Goal: Transaction & Acquisition: Purchase product/service

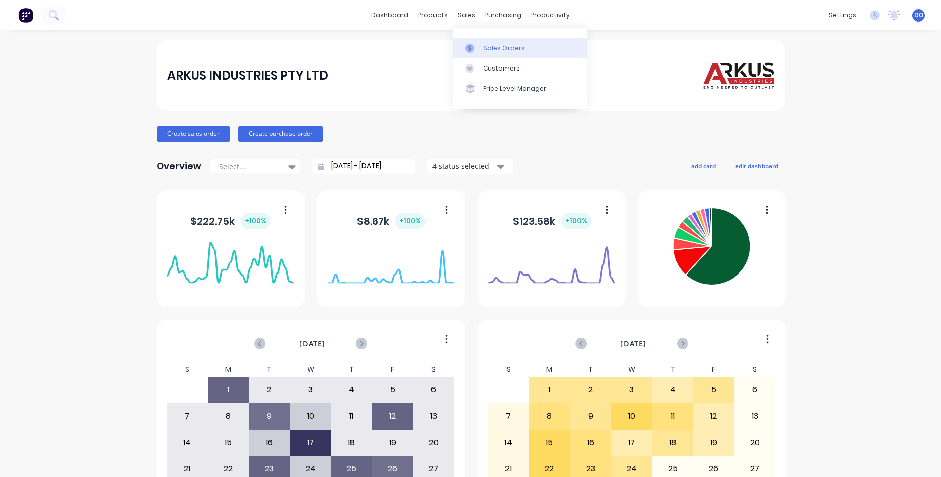
click at [490, 48] on div "Sales Orders" at bounding box center [503, 48] width 41 height 9
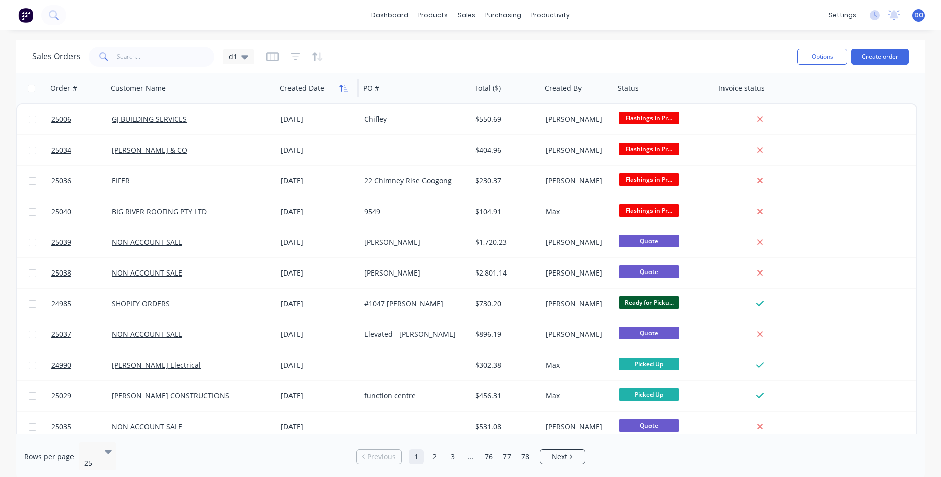
click at [341, 87] on icon "button" at bounding box center [341, 88] width 4 height 7
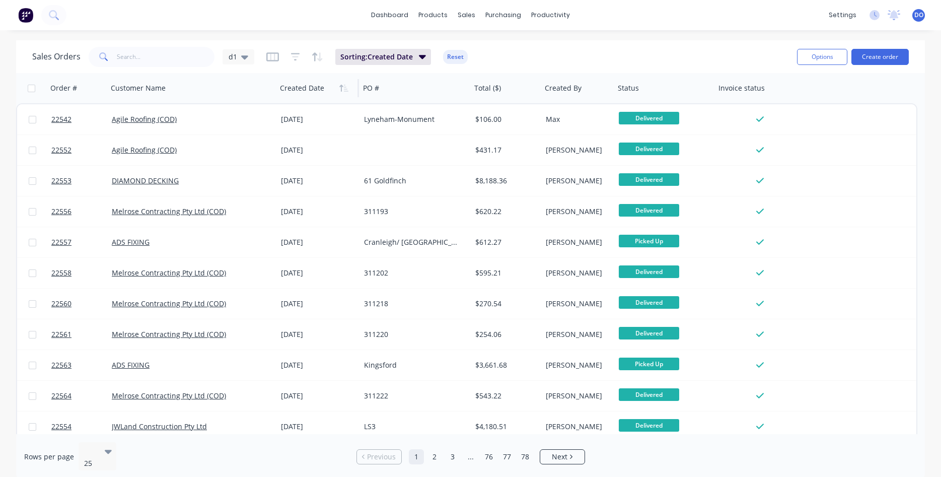
click at [341, 87] on icon "button" at bounding box center [341, 88] width 4 height 7
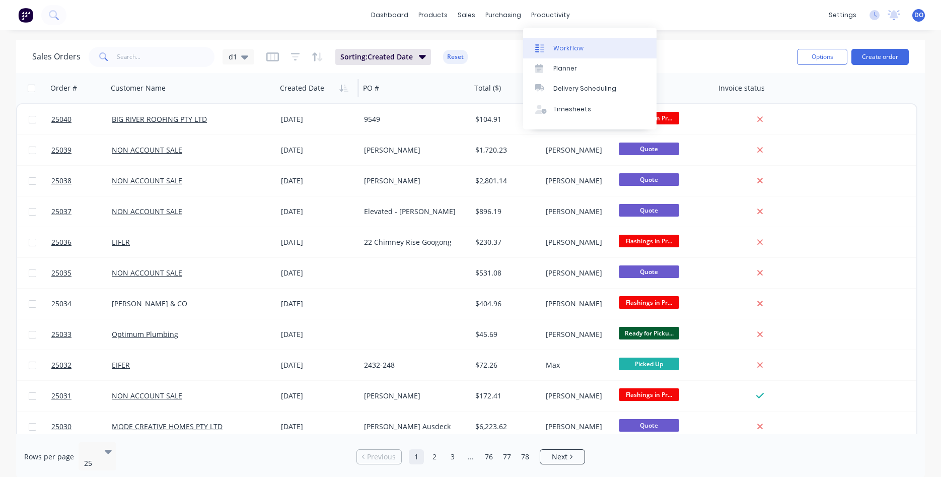
click at [563, 45] on div "Workflow" at bounding box center [568, 48] width 30 height 9
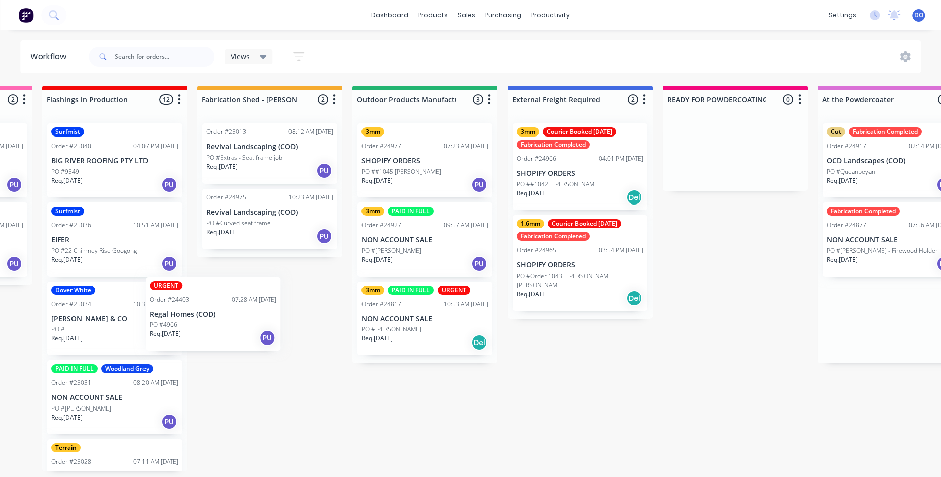
scroll to position [0, 133]
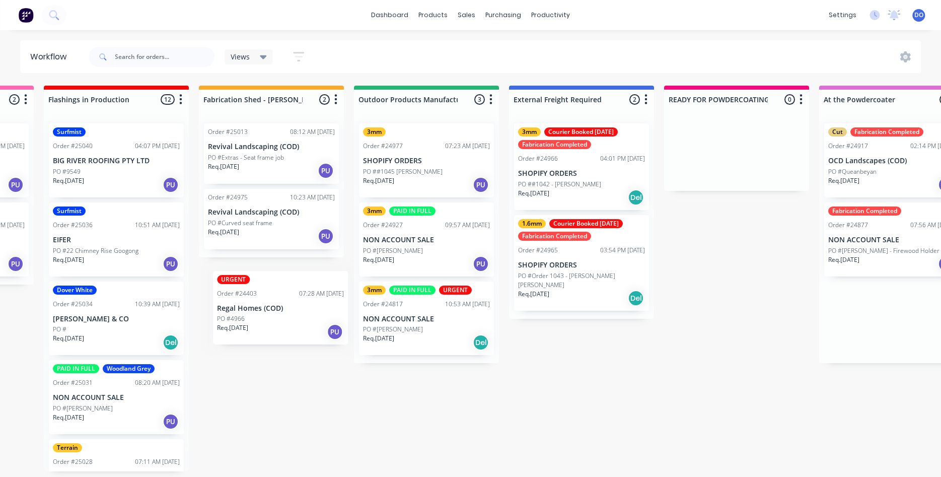
drag, startPoint x: 666, startPoint y: 309, endPoint x: 253, endPoint y: 300, distance: 413.4
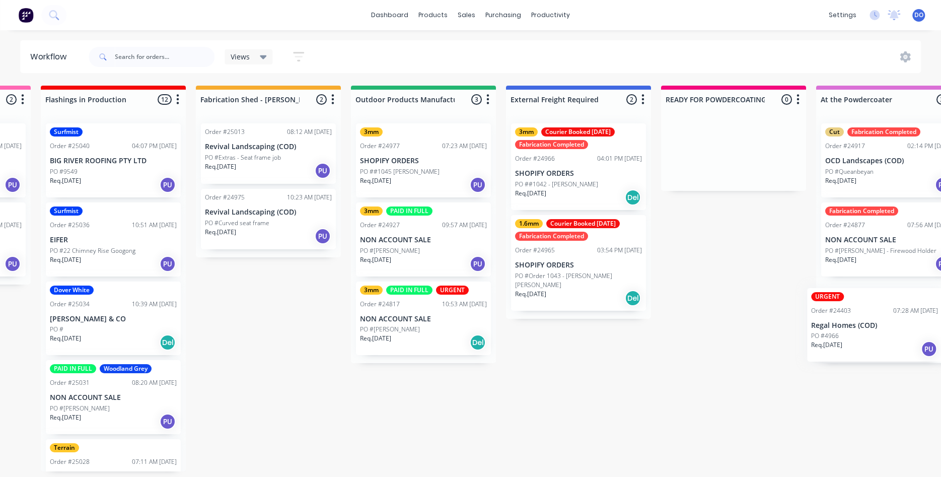
scroll to position [0, 140]
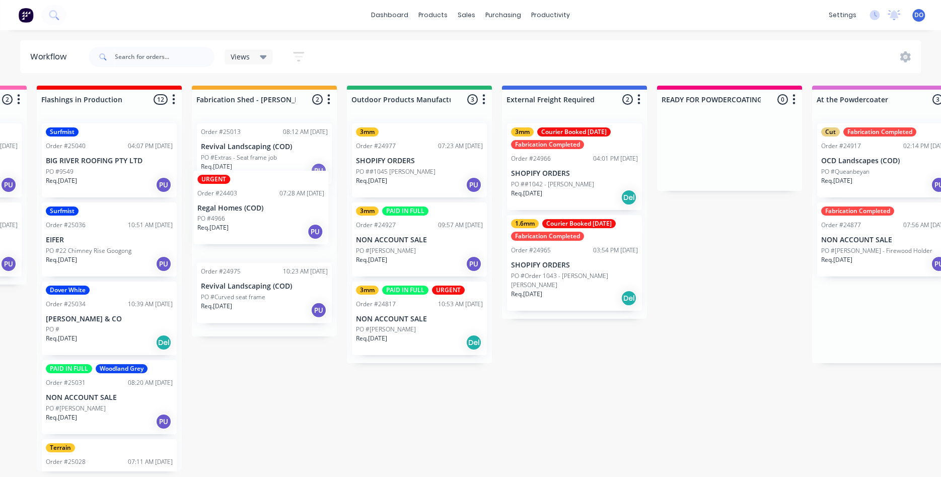
drag, startPoint x: 854, startPoint y: 299, endPoint x: 218, endPoint y: 191, distance: 644.4
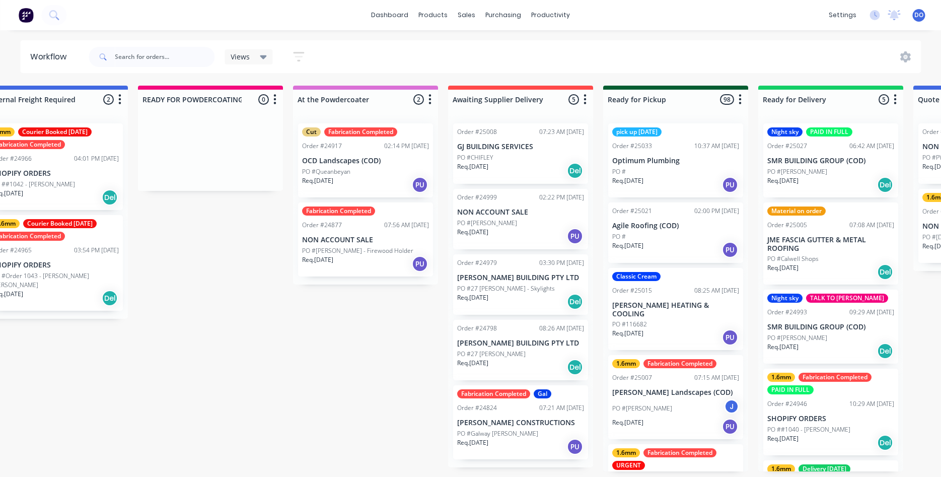
scroll to position [0, 661]
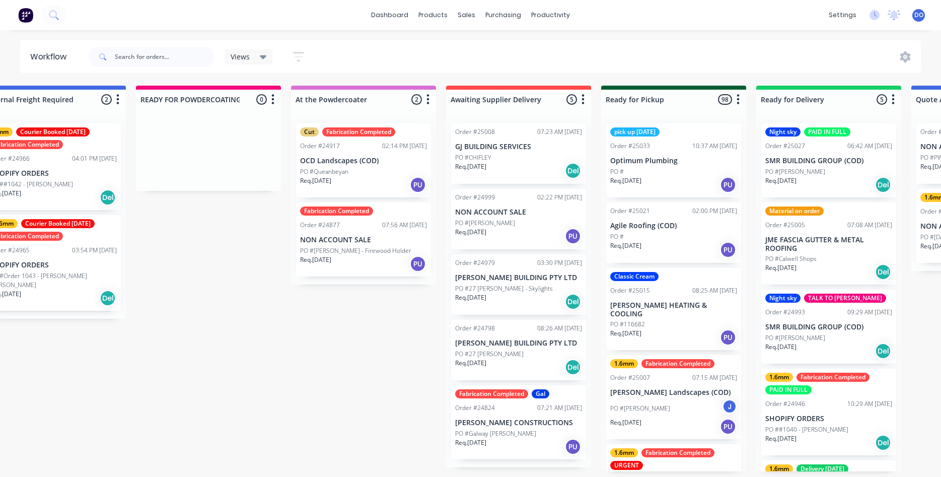
click at [360, 187] on div "Req. [DATE] PU" at bounding box center [363, 184] width 127 height 17
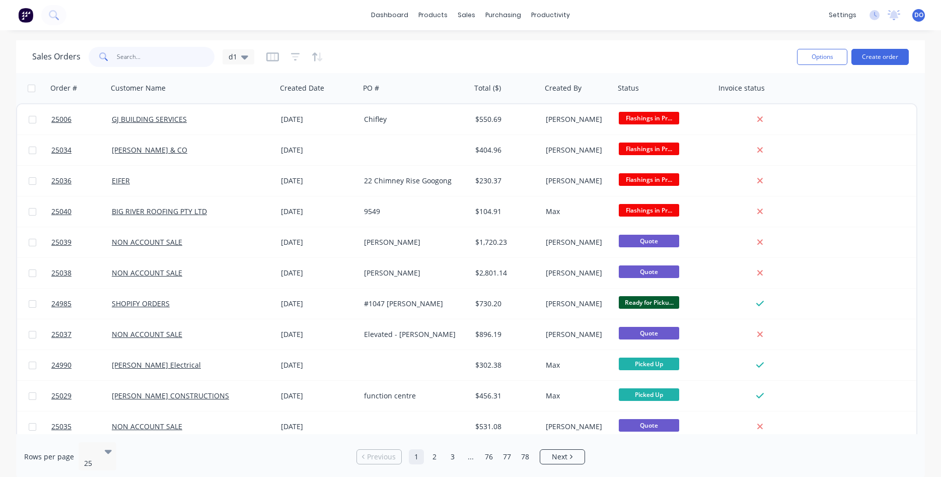
click at [149, 60] on input "text" at bounding box center [166, 57] width 98 height 20
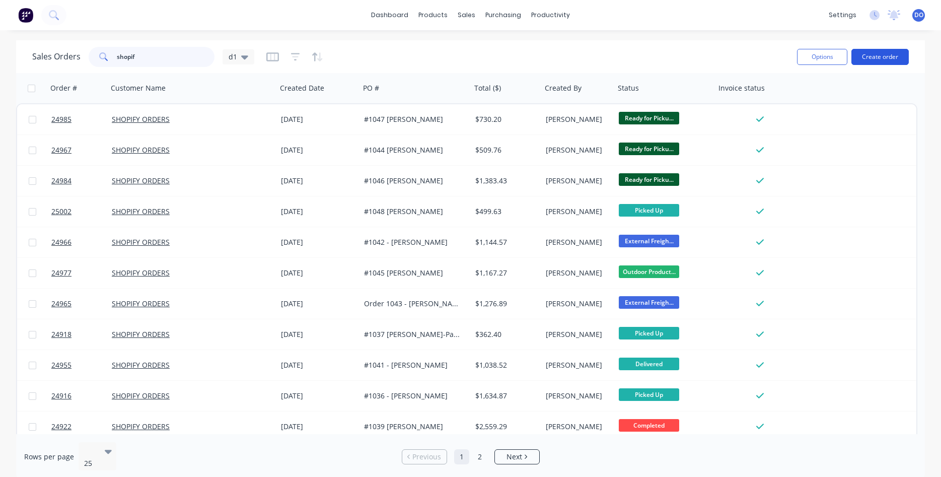
type input "shopif"
click at [883, 59] on button "Create order" at bounding box center [879, 57] width 57 height 16
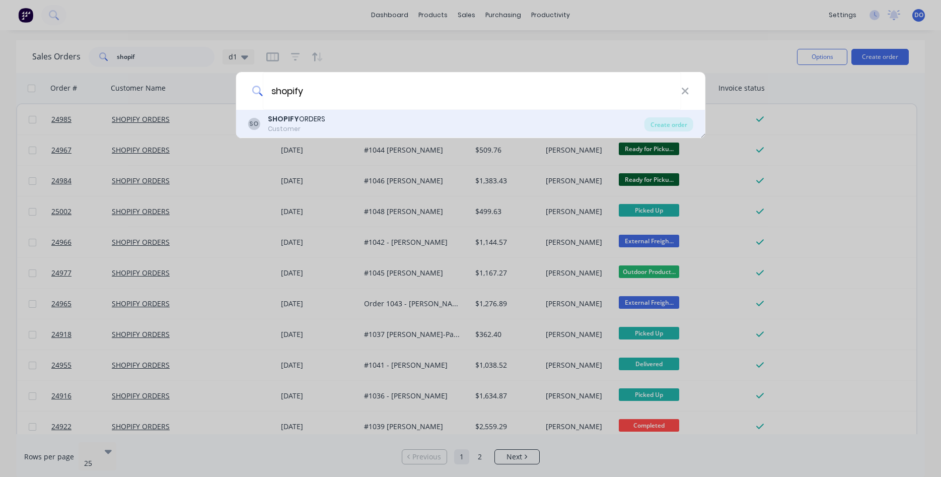
type input "shopify"
click at [308, 122] on div "SHOPIFY ORDERS" at bounding box center [296, 119] width 57 height 11
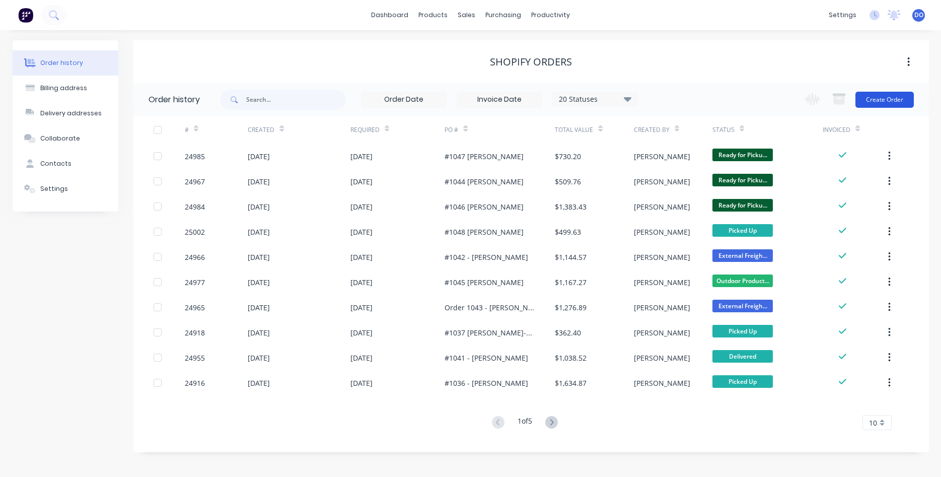
click at [895, 99] on button "Create Order" at bounding box center [884, 100] width 58 height 16
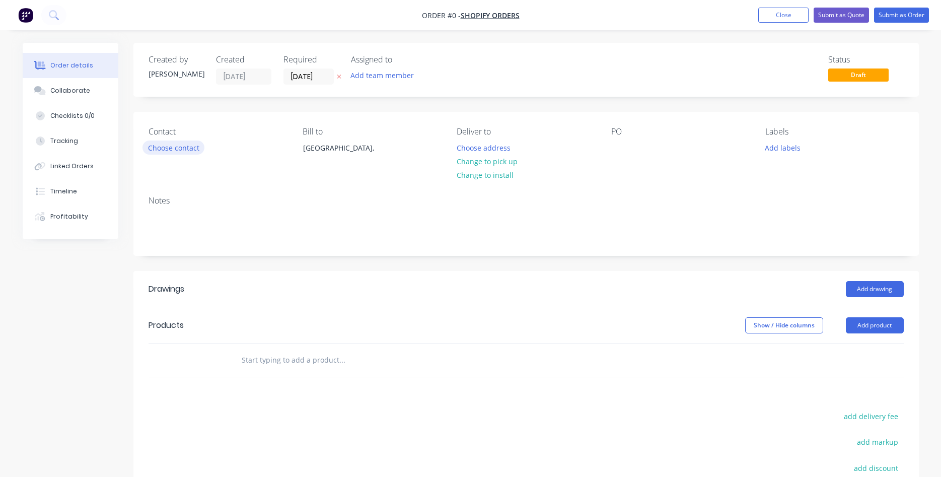
click at [169, 144] on button "Choose contact" at bounding box center [173, 147] width 62 height 14
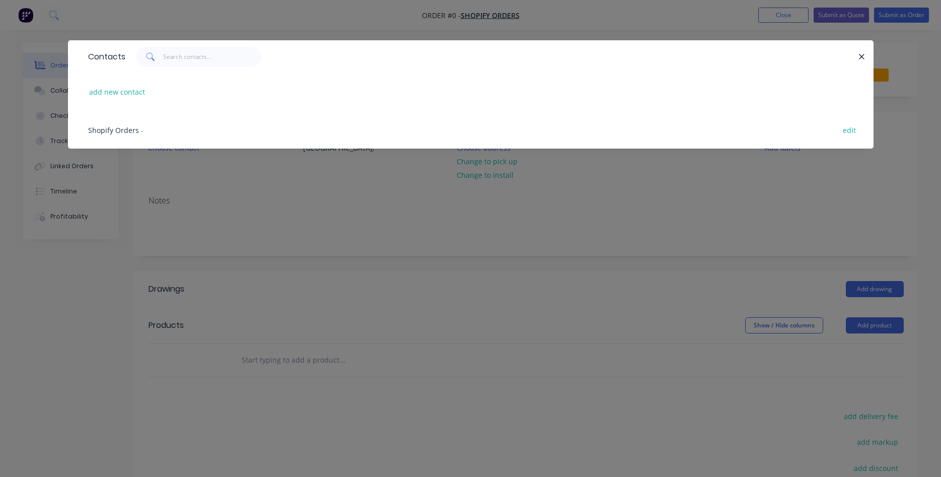
click at [121, 128] on span "Shopify Orders" at bounding box center [113, 130] width 51 height 10
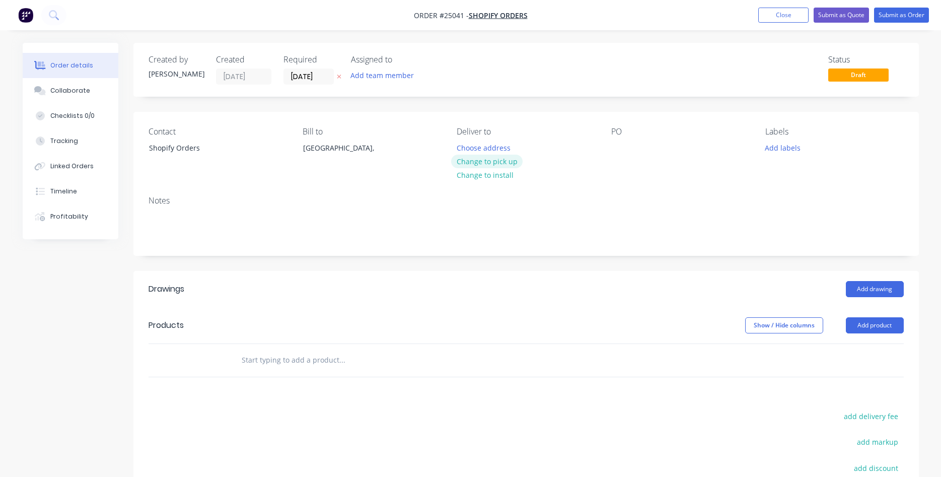
click at [505, 164] on button "Change to pick up" at bounding box center [486, 162] width 71 height 14
click at [619, 147] on div at bounding box center [619, 147] width 16 height 15
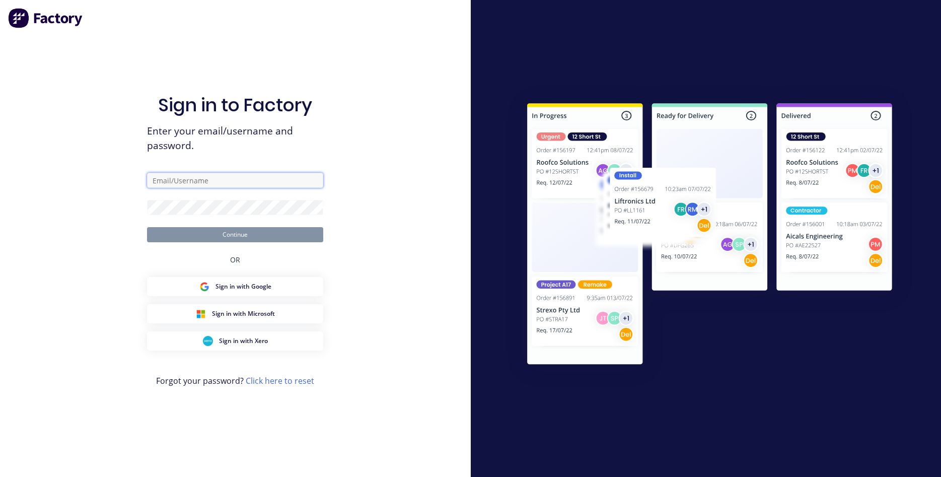
click at [212, 182] on input "text" at bounding box center [235, 180] width 176 height 15
type input "[PERSON_NAME][EMAIL_ADDRESS][PERSON_NAME][DOMAIN_NAME]"
click at [213, 231] on button "Continue" at bounding box center [235, 234] width 176 height 15
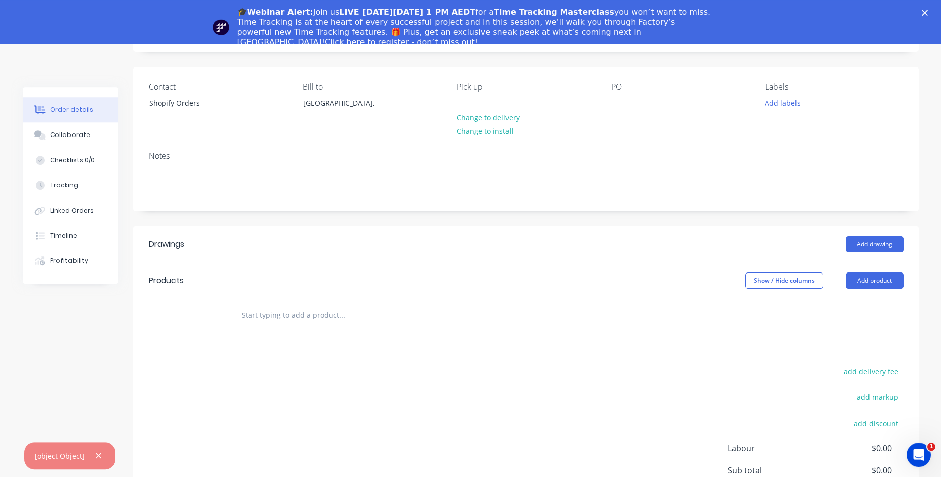
scroll to position [103, 0]
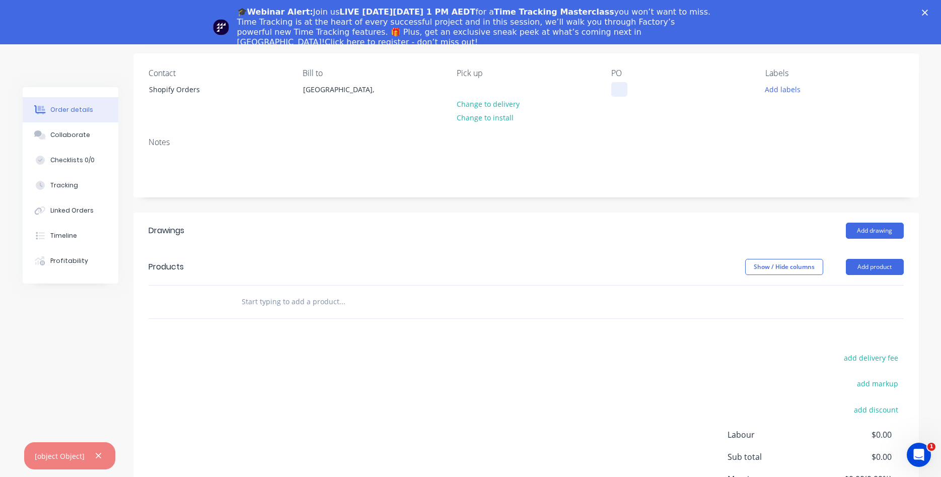
click at [619, 88] on div at bounding box center [619, 89] width 16 height 15
click at [868, 268] on button "Add product" at bounding box center [875, 267] width 58 height 16
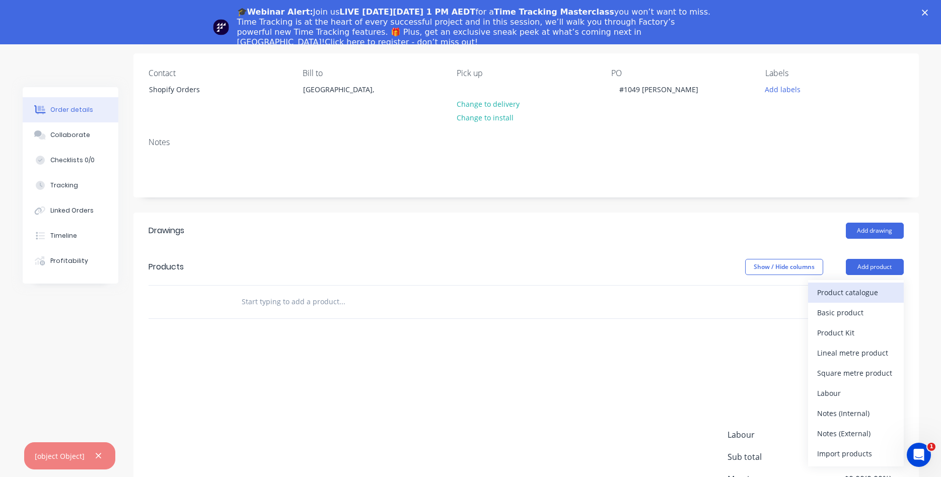
click at [852, 292] on div "Product catalogue" at bounding box center [856, 292] width 78 height 15
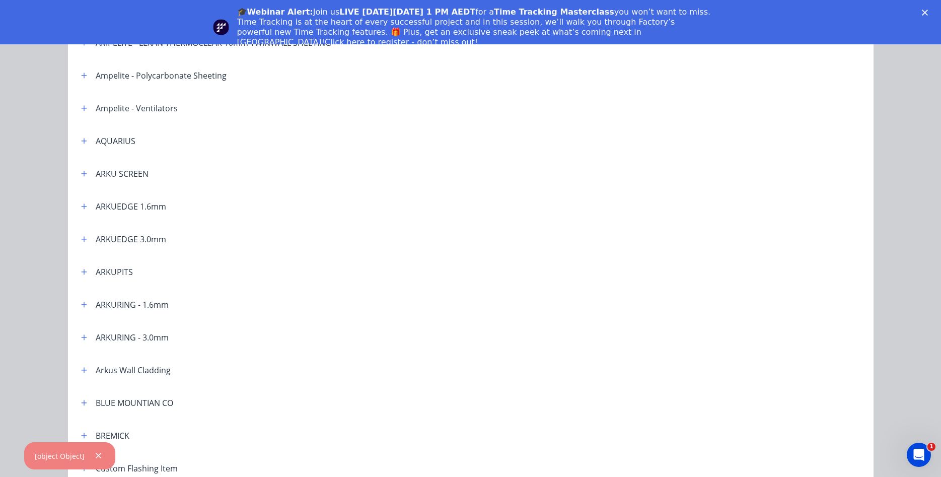
scroll to position [172, 0]
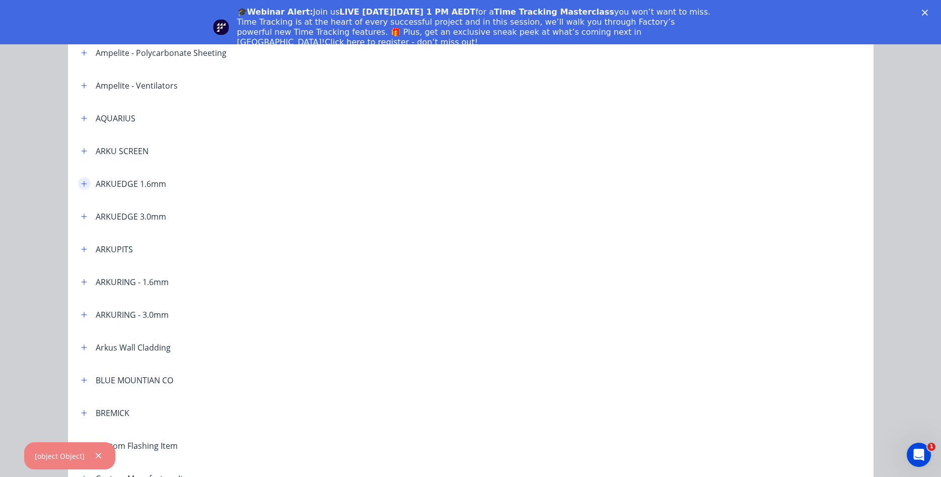
click at [83, 184] on icon "button" at bounding box center [84, 183] width 6 height 7
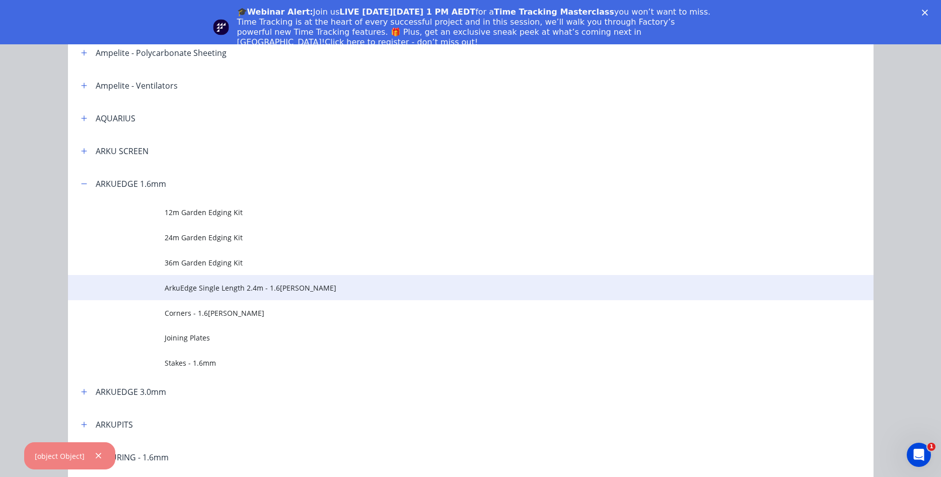
click at [223, 287] on span "ArkuEdge Single Length 2.4m - 1.6[PERSON_NAME]" at bounding box center [448, 287] width 567 height 11
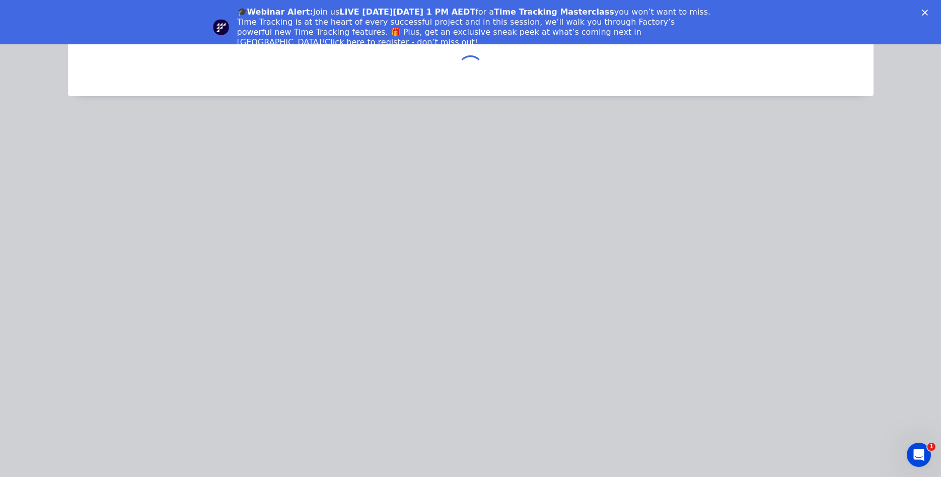
scroll to position [0, 0]
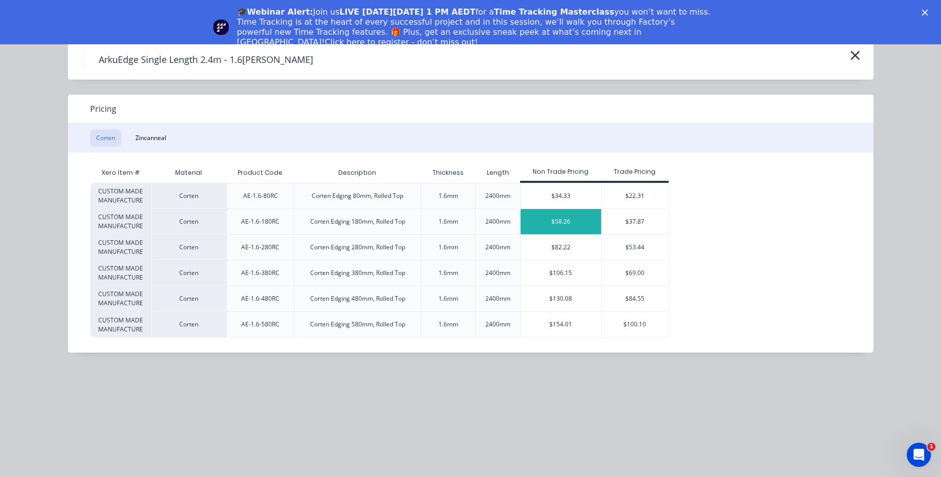
click at [576, 224] on div "$58.26" at bounding box center [561, 221] width 81 height 25
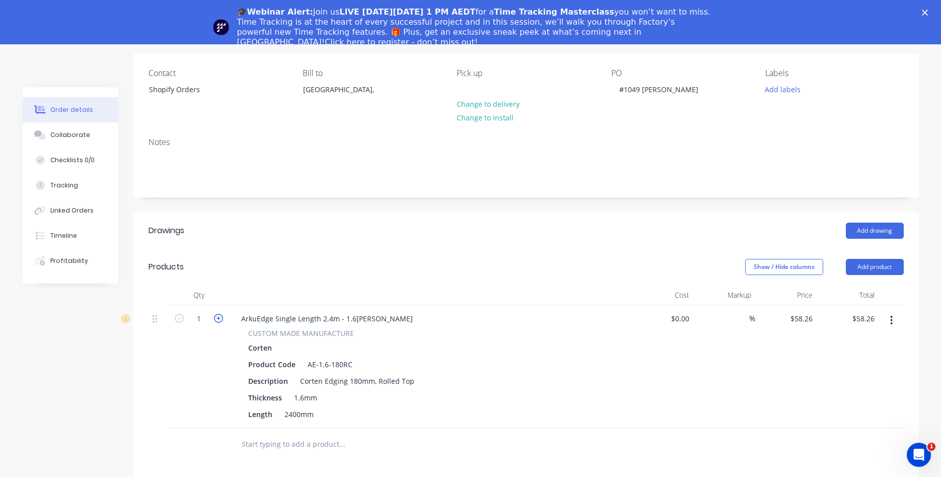
click at [216, 320] on icon "button" at bounding box center [218, 318] width 9 height 9
type input "2"
type input "$116.52"
click at [217, 320] on icon "button" at bounding box center [218, 318] width 9 height 9
type input "3"
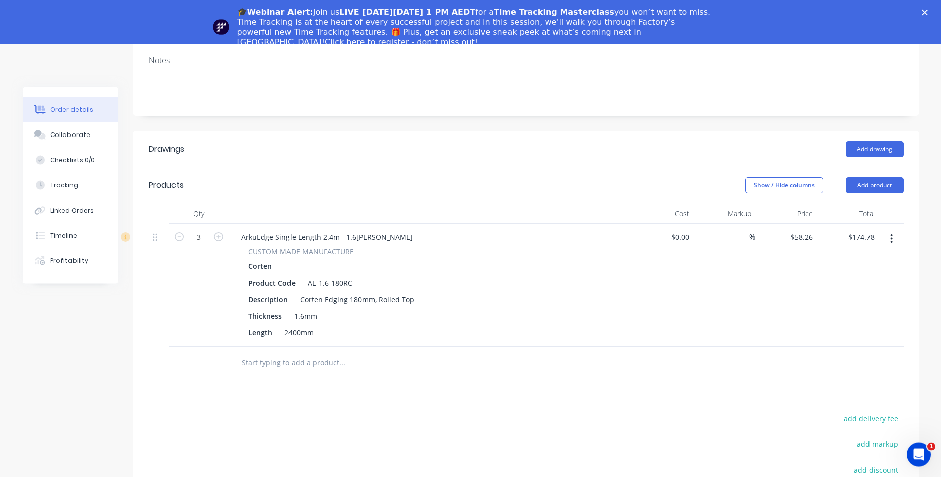
scroll to position [205, 0]
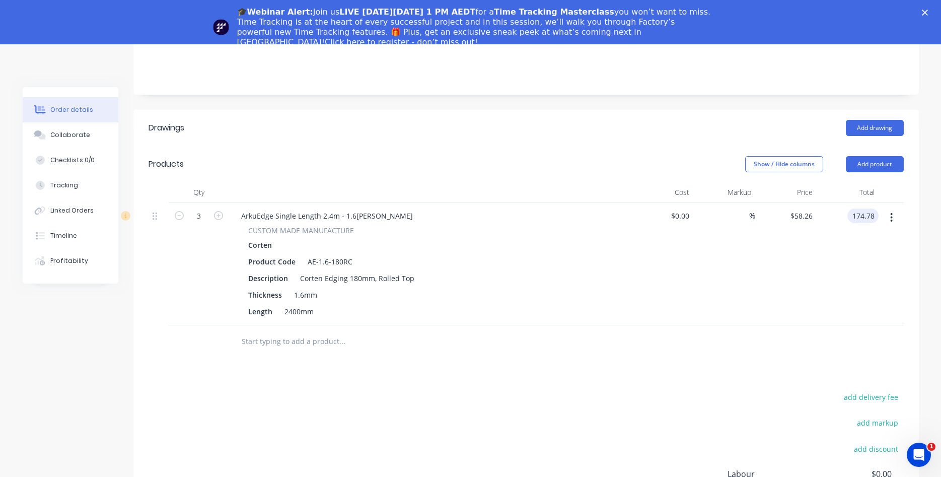
click at [864, 215] on input "174.78" at bounding box center [864, 215] width 27 height 15
type input "$174.78"
click at [871, 169] on button "Add product" at bounding box center [875, 164] width 58 height 16
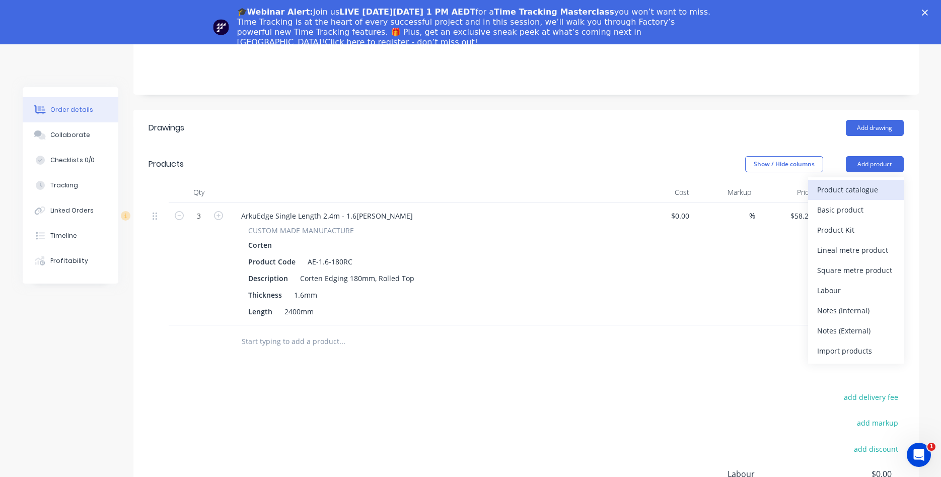
click at [855, 185] on div "Product catalogue" at bounding box center [856, 189] width 78 height 15
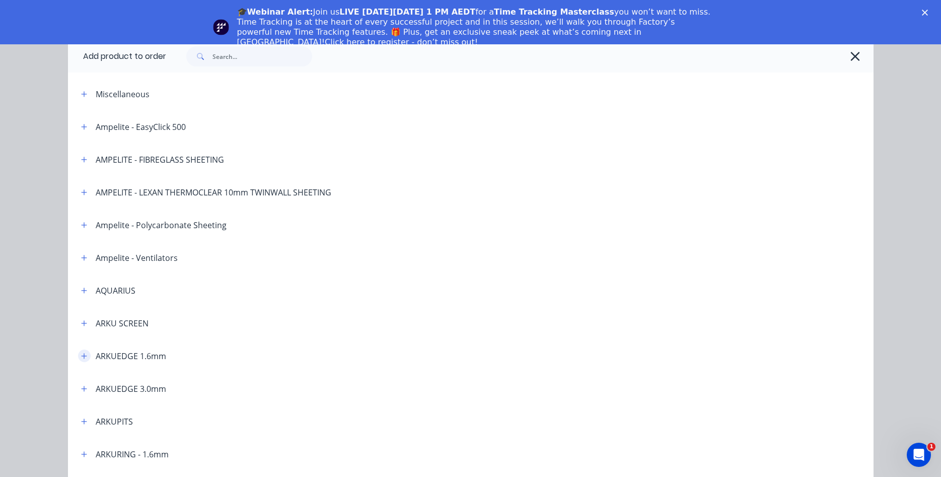
click at [82, 359] on button "button" at bounding box center [84, 355] width 13 height 13
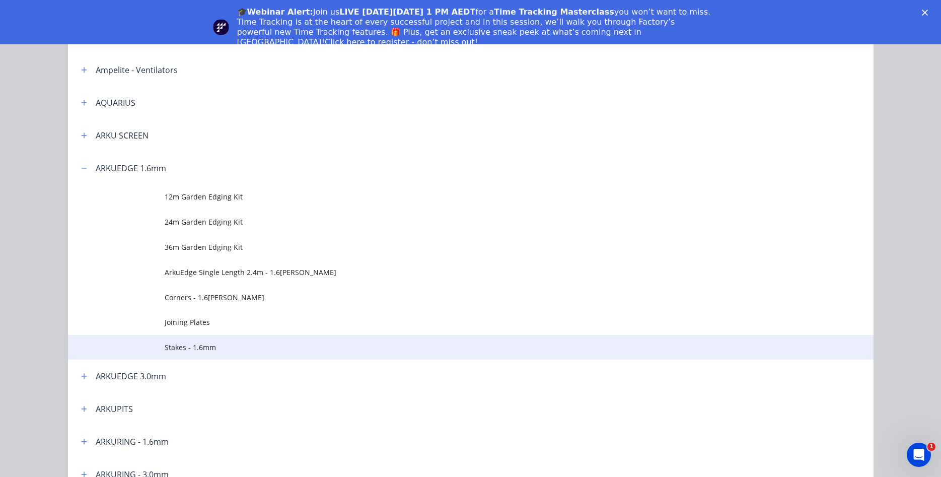
scroll to position [230, 0]
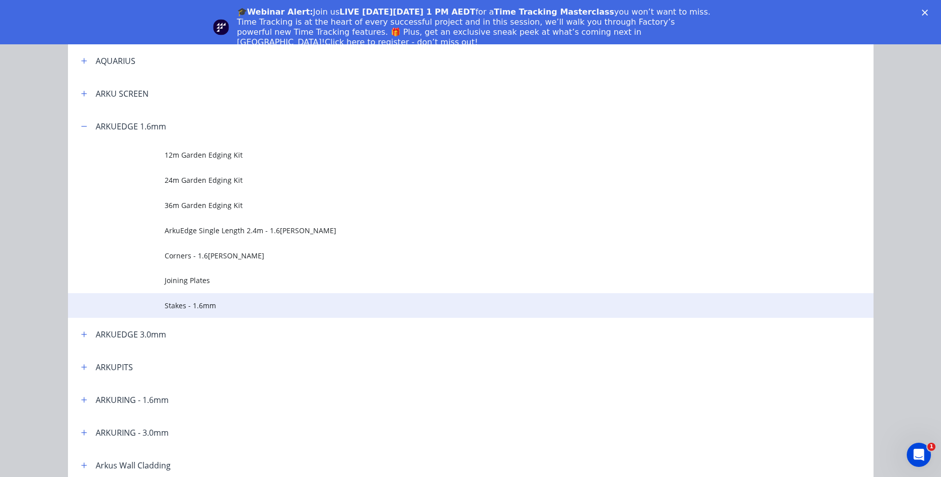
click at [188, 302] on span "Stakes - 1.6mm" at bounding box center [448, 305] width 567 height 11
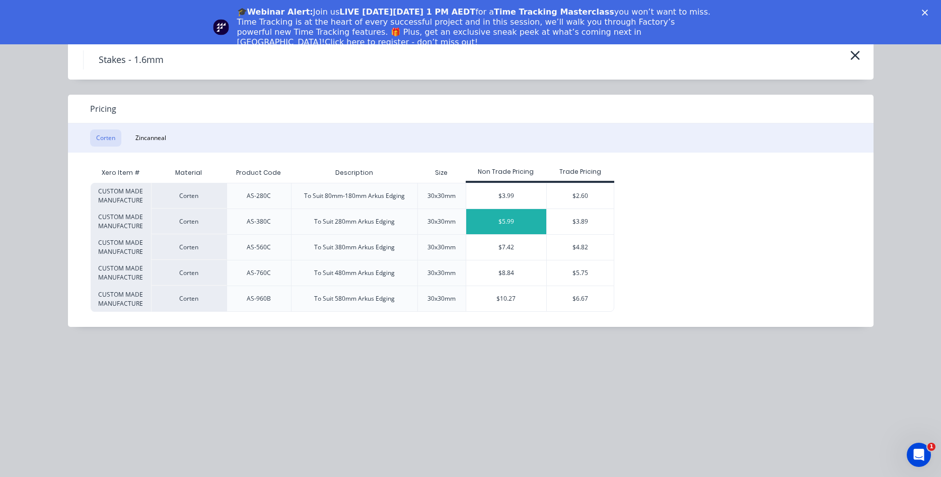
click at [512, 224] on div "$5.99" at bounding box center [506, 221] width 81 height 25
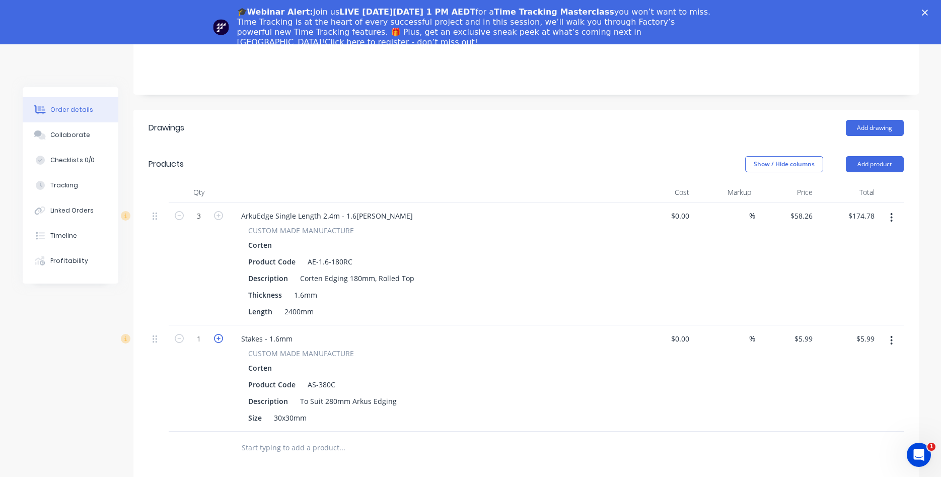
click at [218, 339] on icon "button" at bounding box center [218, 338] width 9 height 9
type input "2"
type input "$11.98"
click at [218, 339] on icon "button" at bounding box center [218, 338] width 9 height 9
type input "3"
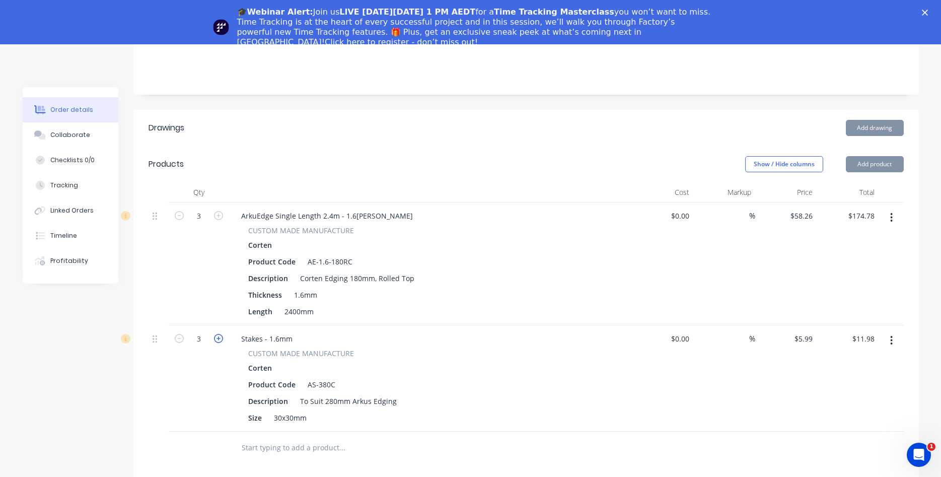
type input "$17.97"
click at [218, 339] on icon "button" at bounding box center [218, 338] width 9 height 9
type input "4"
type input "$23.96"
click at [218, 339] on icon "button" at bounding box center [218, 338] width 9 height 9
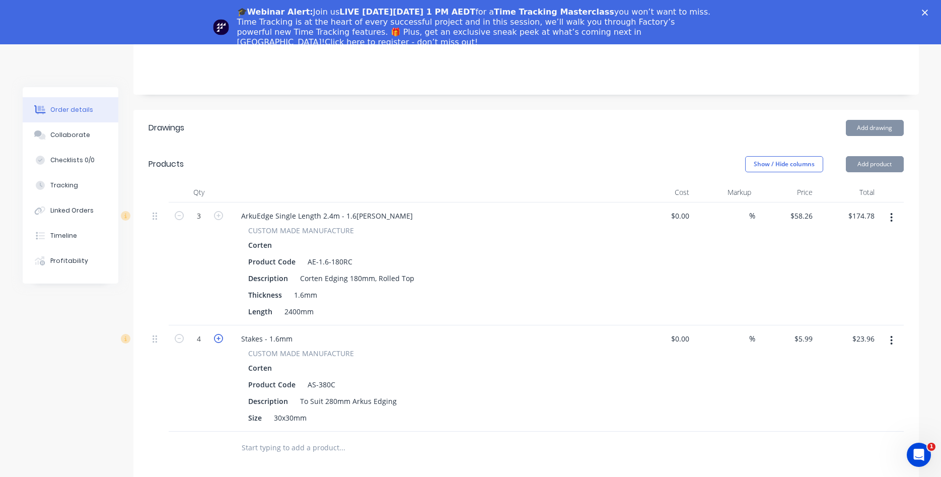
type input "5"
type input "$29.95"
click at [218, 339] on icon "button" at bounding box center [218, 338] width 9 height 9
type input "6"
type input "$35.94"
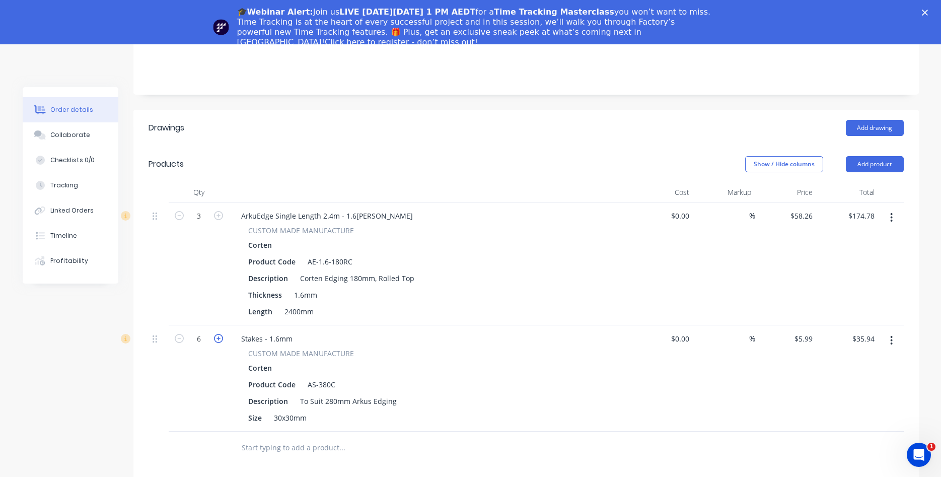
click at [218, 339] on icon "button" at bounding box center [218, 338] width 9 height 9
type input "7"
type input "$41.93"
click at [218, 339] on icon "button" at bounding box center [218, 338] width 9 height 9
type input "8"
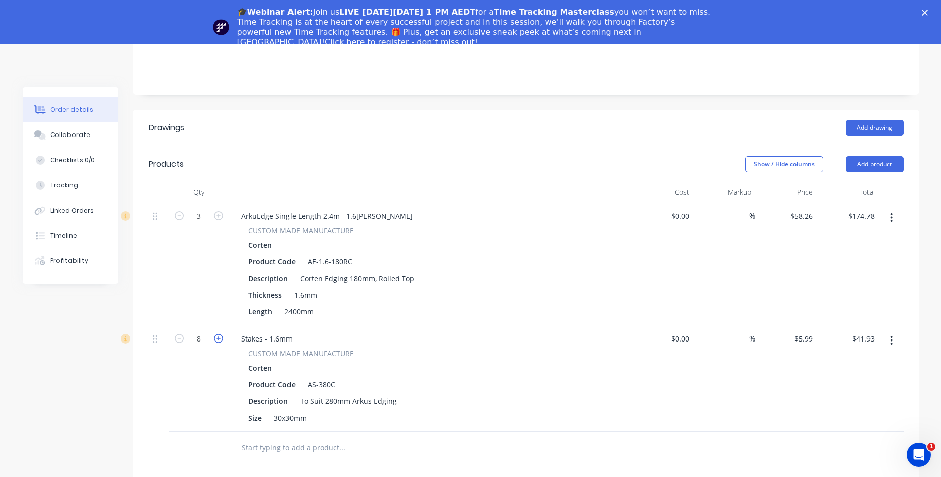
type input "$47.92"
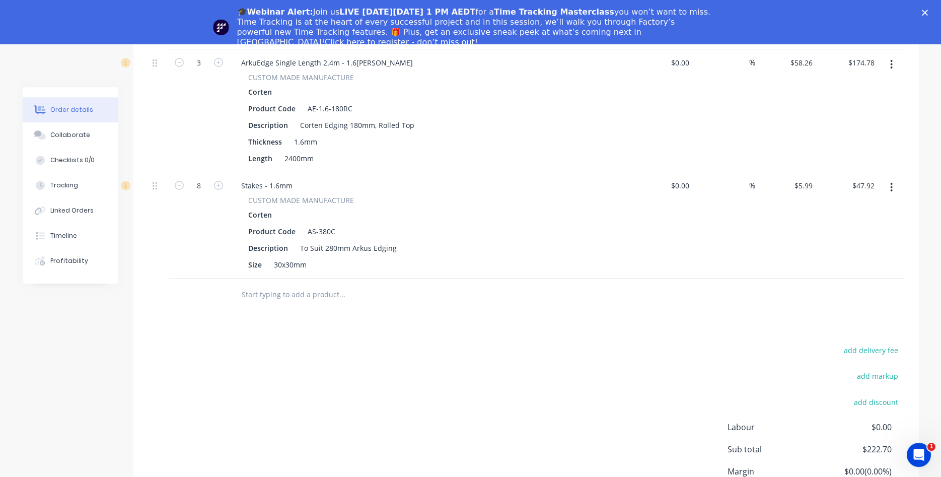
scroll to position [347, 0]
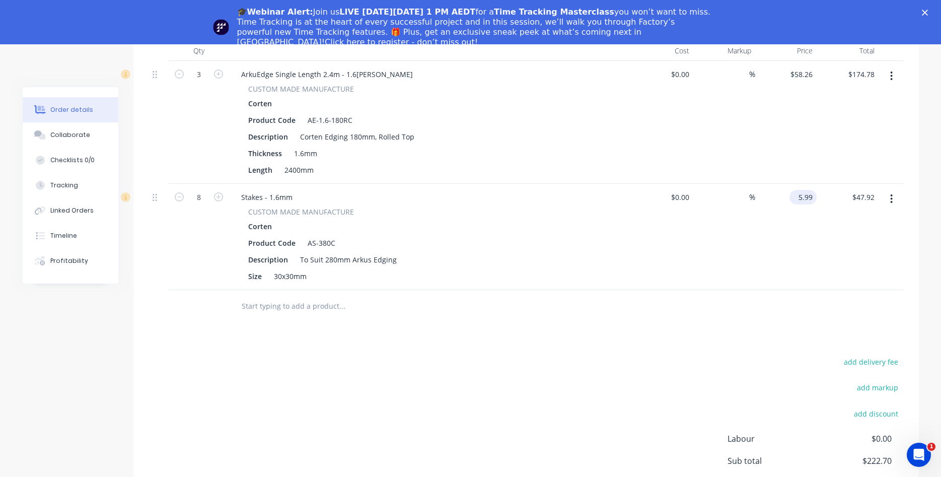
click at [812, 201] on input "5.99" at bounding box center [804, 197] width 23 height 15
type input "$4.39"
type input "$35.12"
click at [698, 243] on div "%" at bounding box center [724, 237] width 62 height 106
click at [803, 77] on input "58.26" at bounding box center [802, 74] width 27 height 15
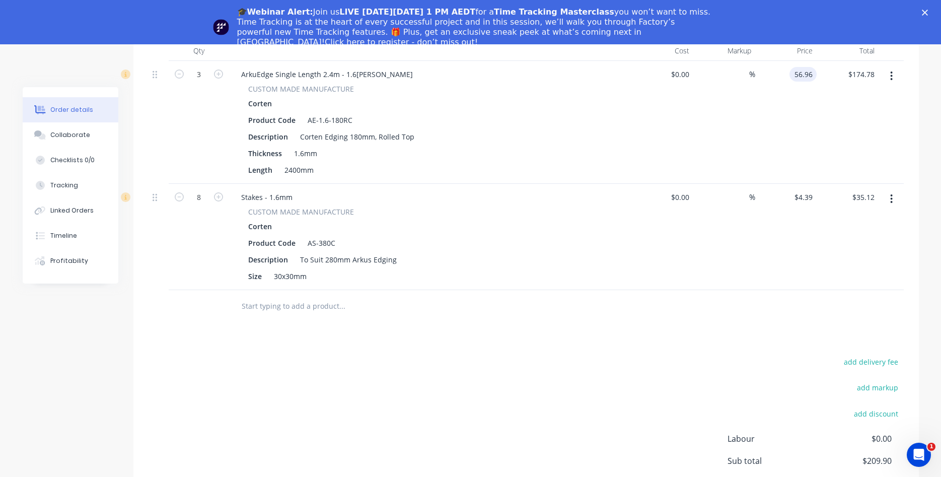
type input "$56.96"
type input "$170.88"
click at [605, 282] on div "Size 30x30mm" at bounding box center [428, 276] width 369 height 15
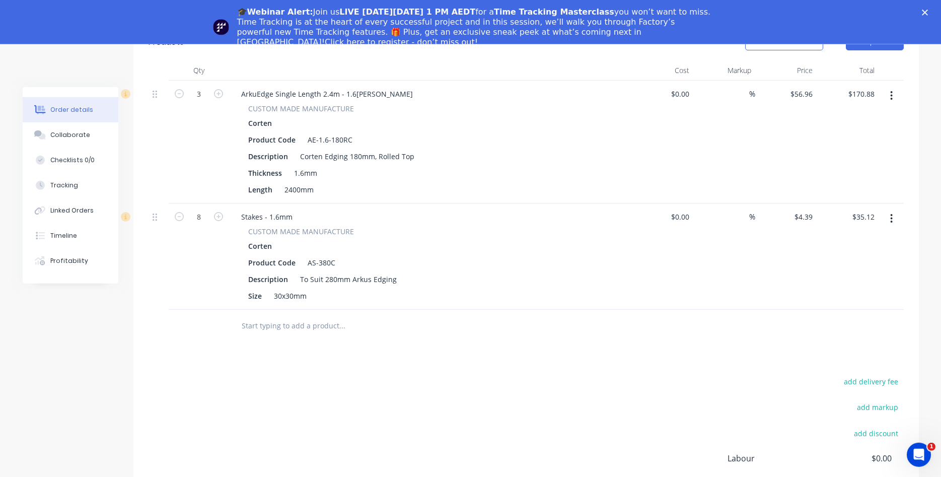
scroll to position [296, 0]
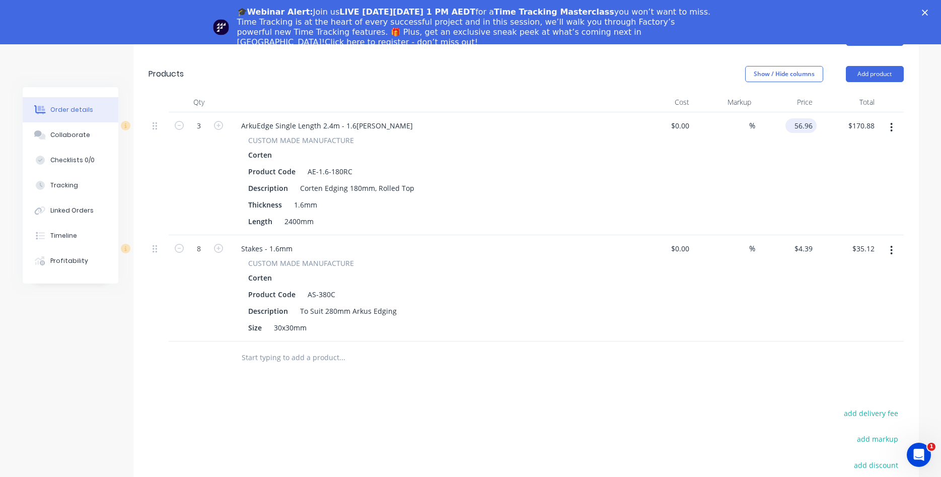
click at [809, 123] on input "56.96" at bounding box center [802, 125] width 27 height 15
type input "$51.78"
type input "$155.34"
click at [758, 297] on div "$4.39 $4.39" at bounding box center [786, 288] width 62 height 106
click at [808, 242] on input "4.39" at bounding box center [806, 248] width 19 height 15
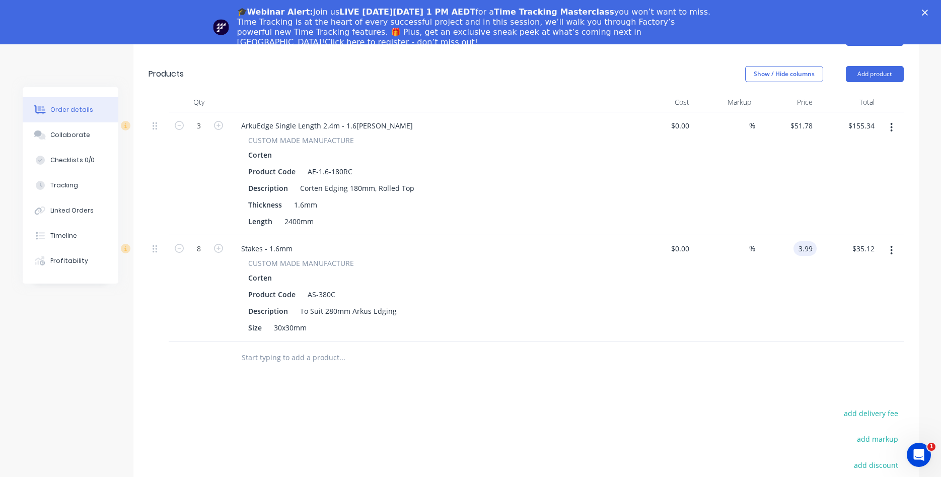
type input "$3.99"
click at [769, 249] on div "$3.99 $3.99" at bounding box center [786, 288] width 62 height 106
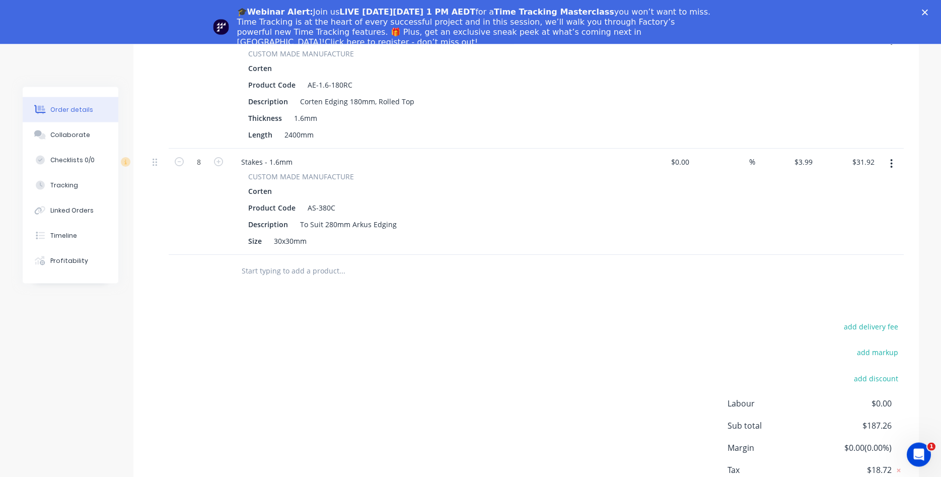
scroll to position [450, 0]
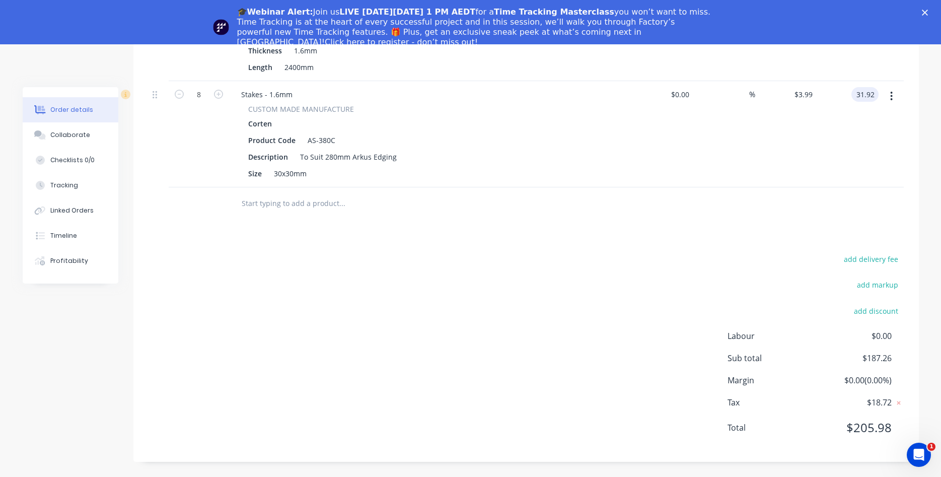
click at [875, 92] on input "31.92" at bounding box center [866, 94] width 23 height 15
click at [874, 92] on input "31.92" at bounding box center [866, 94] width 23 height 15
type input "$31.93"
type input "$3.9913"
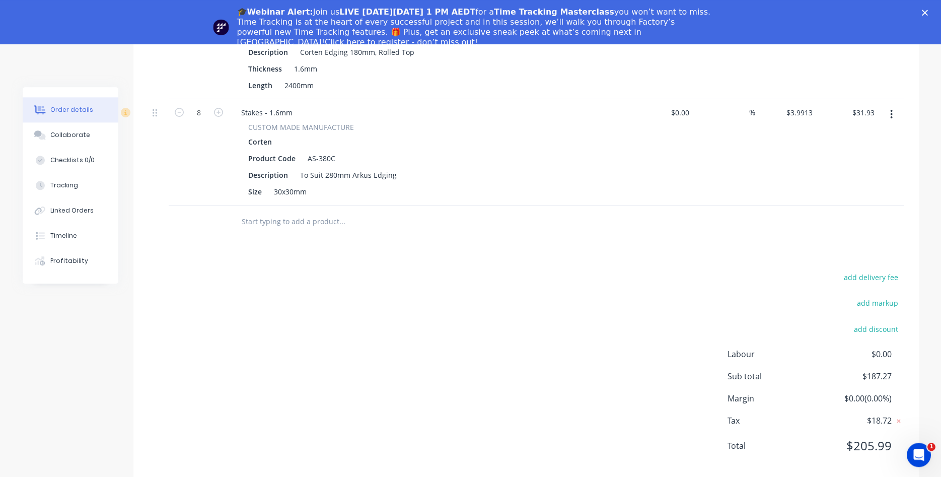
scroll to position [347, 0]
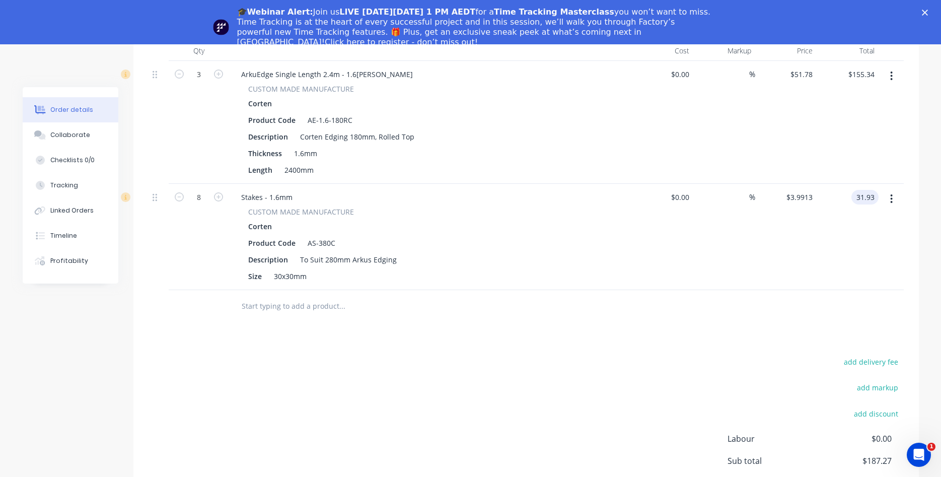
click at [874, 193] on input "31.93" at bounding box center [866, 197] width 23 height 15
type input "31.94"
type input "$3.9925"
type input "$31.94"
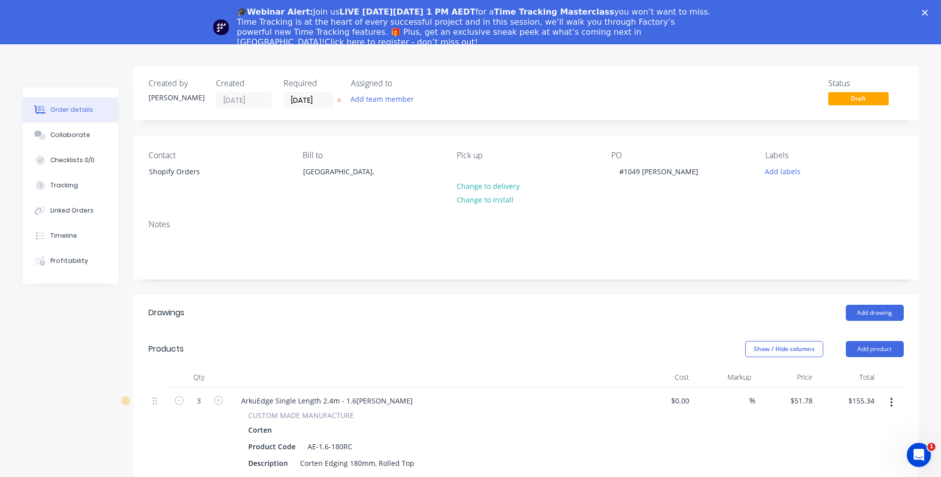
scroll to position [0, 0]
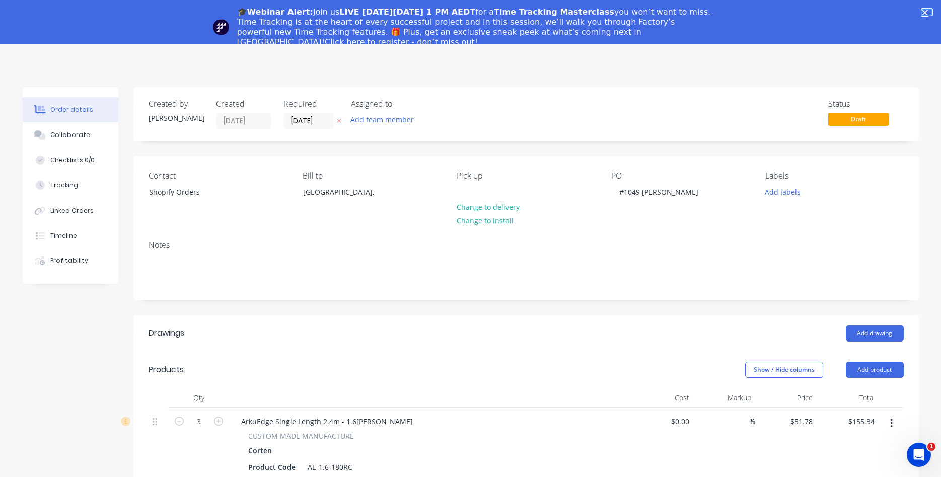
click at [924, 13] on polygon "Close" at bounding box center [925, 13] width 6 height 6
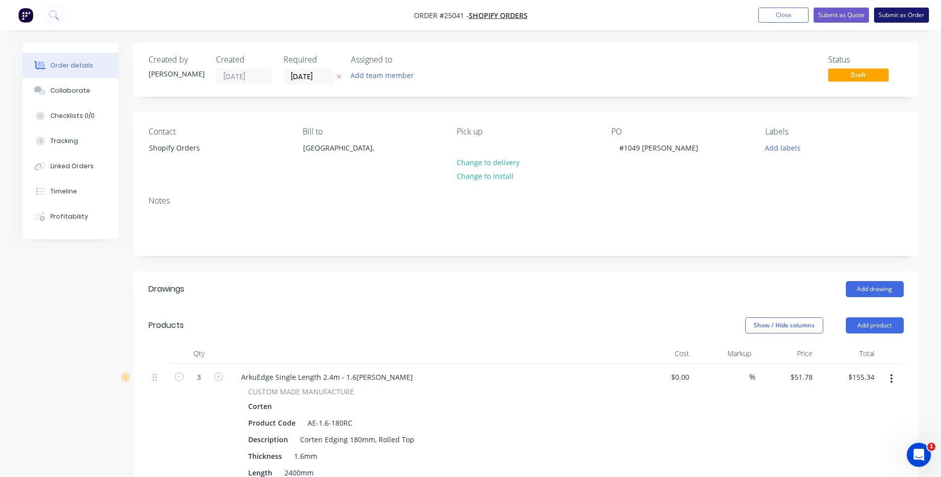
click at [899, 17] on button "Submit as Order" at bounding box center [901, 15] width 55 height 15
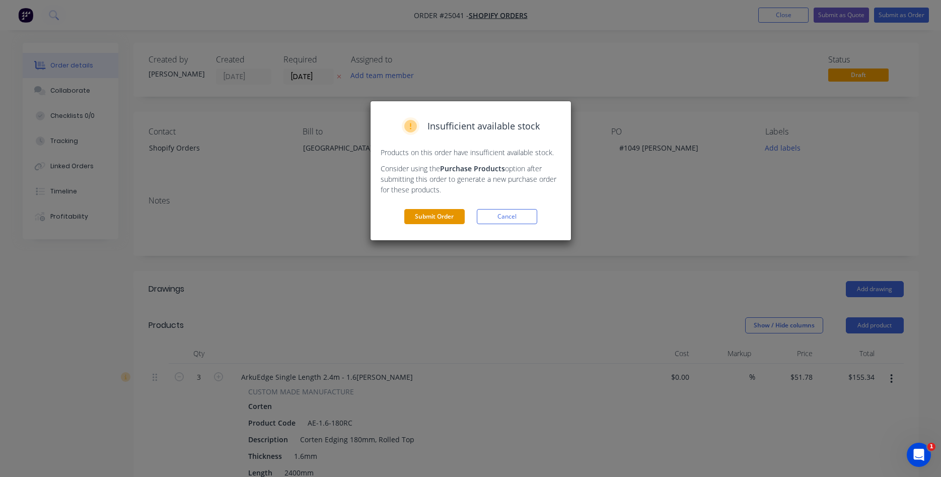
click at [433, 214] on button "Submit Order" at bounding box center [434, 216] width 60 height 15
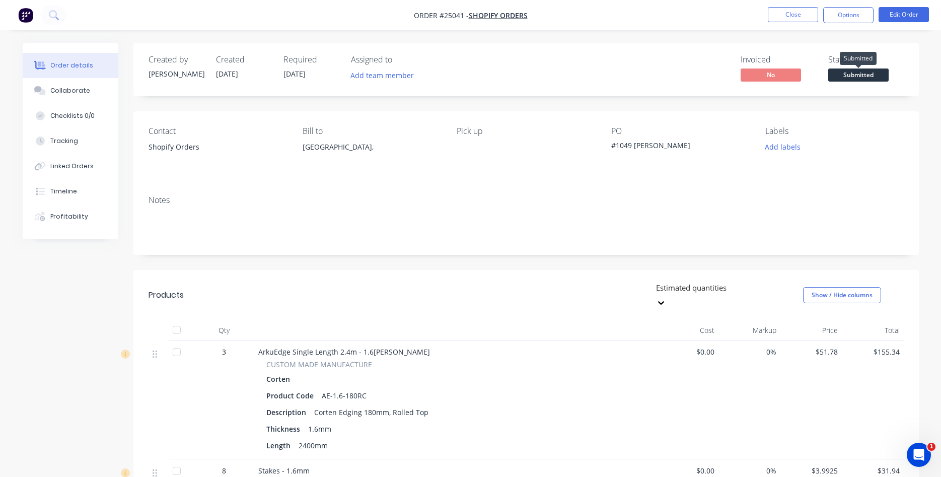
click at [856, 78] on span "Submitted" at bounding box center [858, 74] width 60 height 13
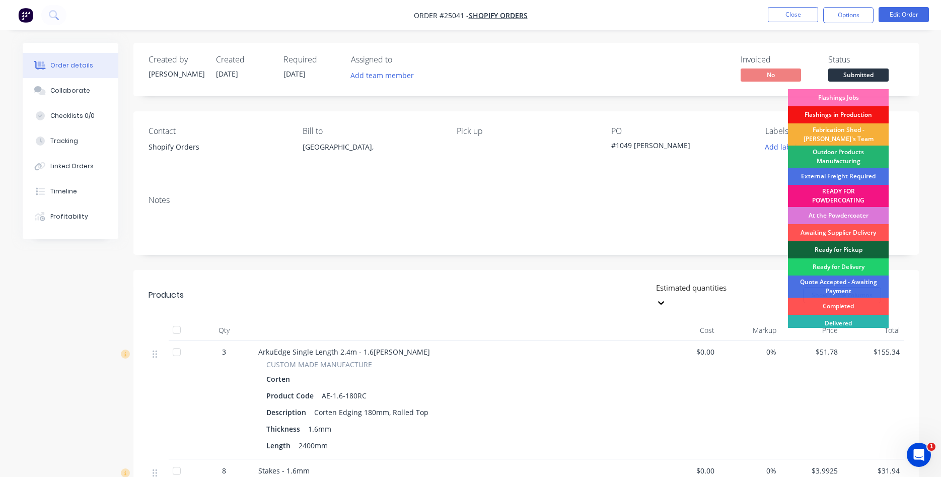
click at [845, 160] on div "Outdoor Products Manufacturing" at bounding box center [838, 156] width 101 height 22
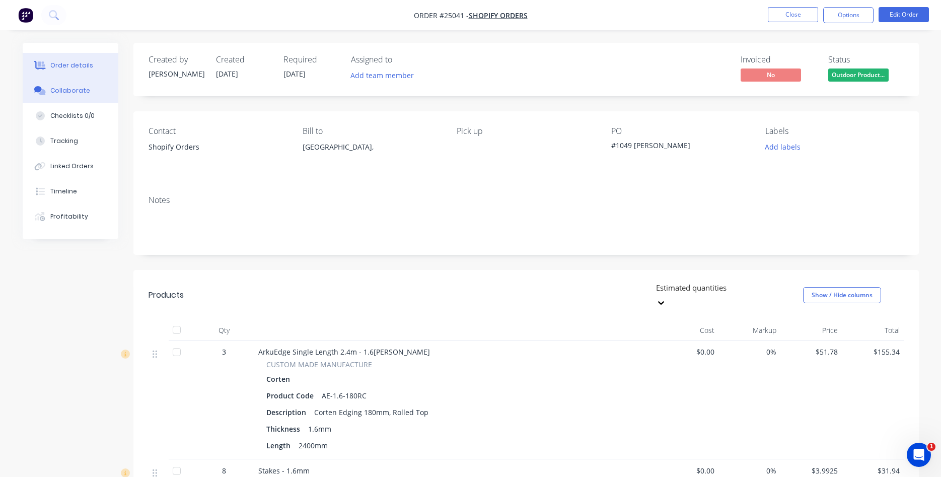
click at [57, 89] on div "Collaborate" at bounding box center [70, 90] width 40 height 9
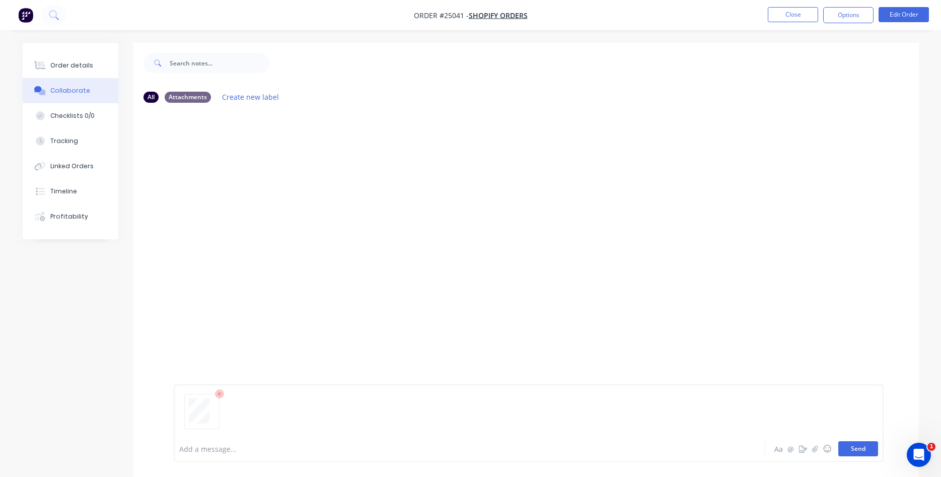
click at [860, 449] on button "Send" at bounding box center [858, 448] width 40 height 15
click at [785, 9] on button "Close" at bounding box center [793, 14] width 50 height 15
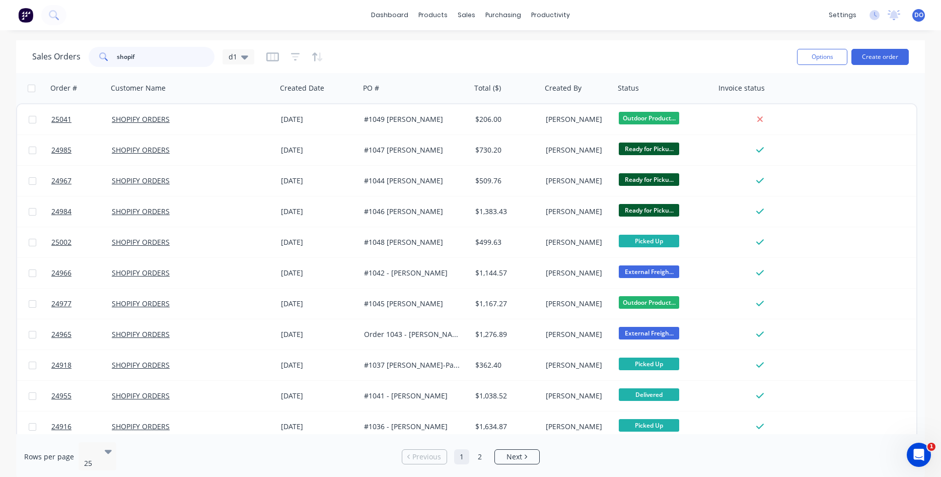
drag, startPoint x: 161, startPoint y: 58, endPoint x: 71, endPoint y: 58, distance: 89.6
click at [117, 58] on input "shopif" at bounding box center [166, 57] width 98 height 20
